Goal: Information Seeking & Learning: Learn about a topic

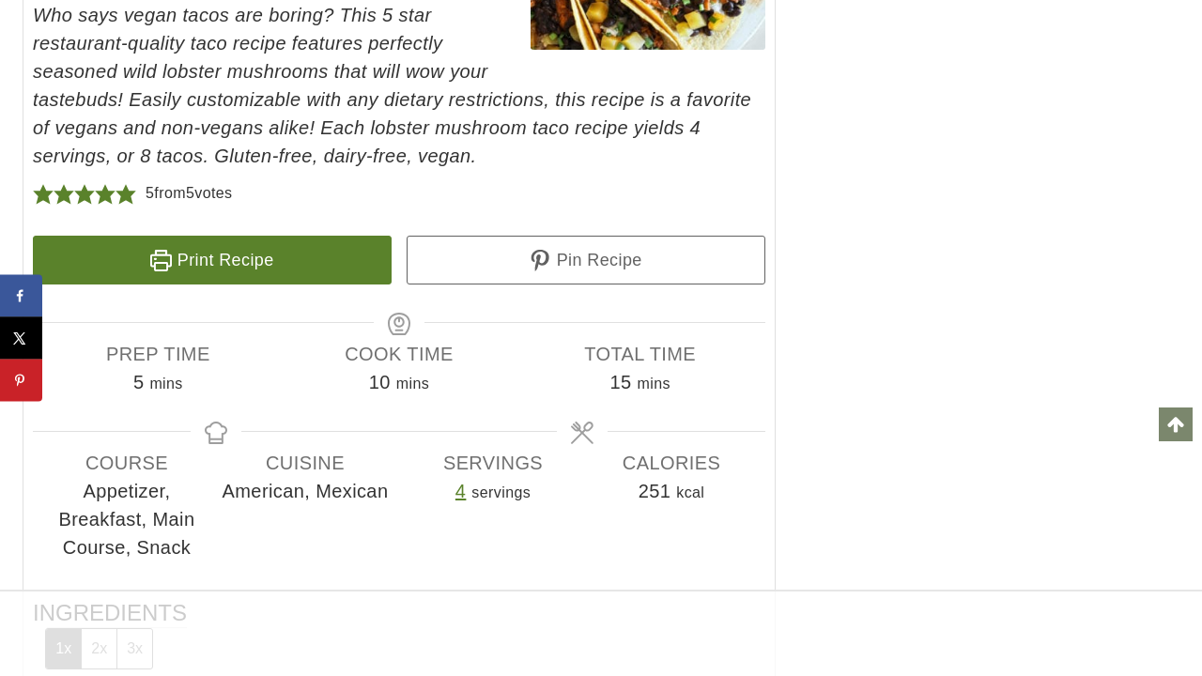
scroll to position [12831, 0]
